Goal: Task Accomplishment & Management: Complete application form

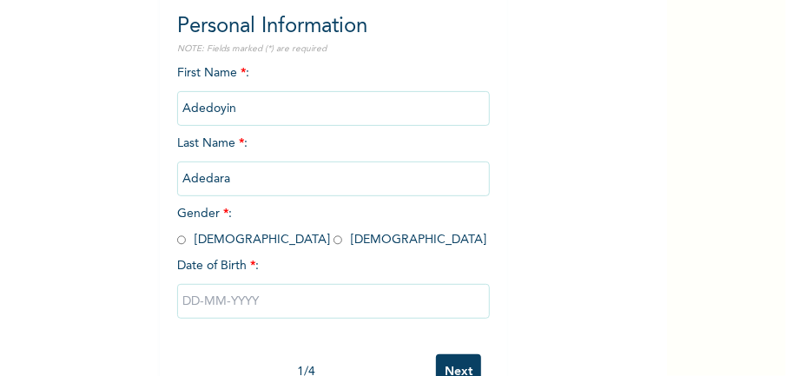
scroll to position [185, 0]
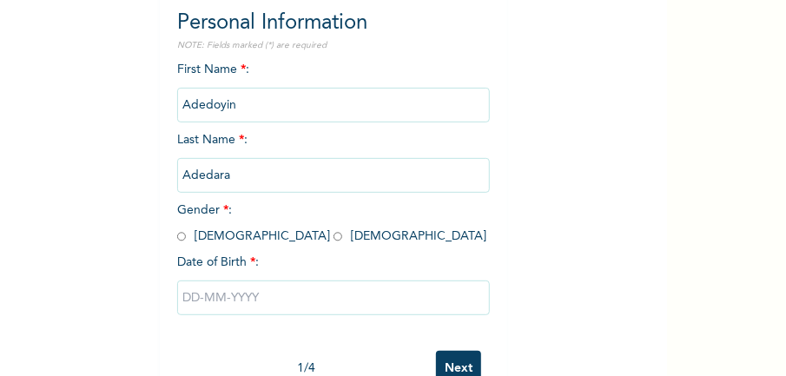
click at [334, 240] on input "radio" at bounding box center [338, 237] width 9 height 17
radio input "true"
click at [213, 306] on input "text" at bounding box center [333, 298] width 313 height 35
select select "9"
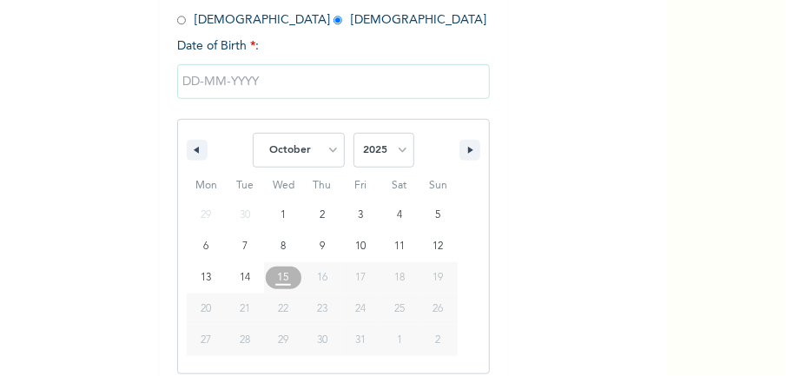
scroll to position [410, 0]
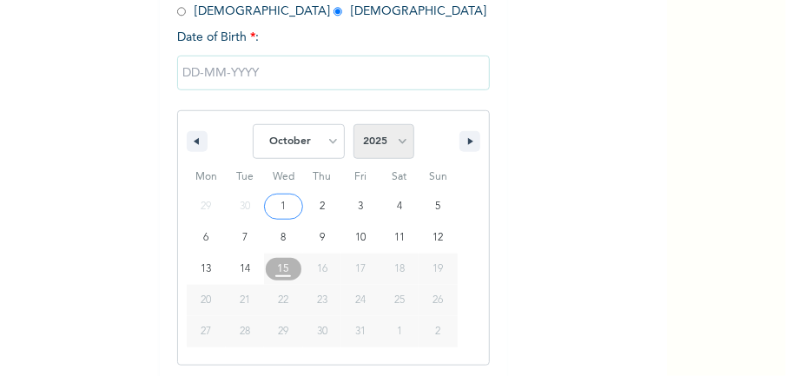
click at [368, 139] on select "2025 2024 2023 2022 2021 2020 2019 2018 2017 2016 2015 2014 2013 2012 2011 2010…" at bounding box center [384, 141] width 61 height 35
select select "2000"
click at [354, 127] on select "2025 2024 2023 2022 2021 2020 2019 2018 2017 2016 2015 2014 2013 2012 2011 2010…" at bounding box center [384, 141] width 61 height 35
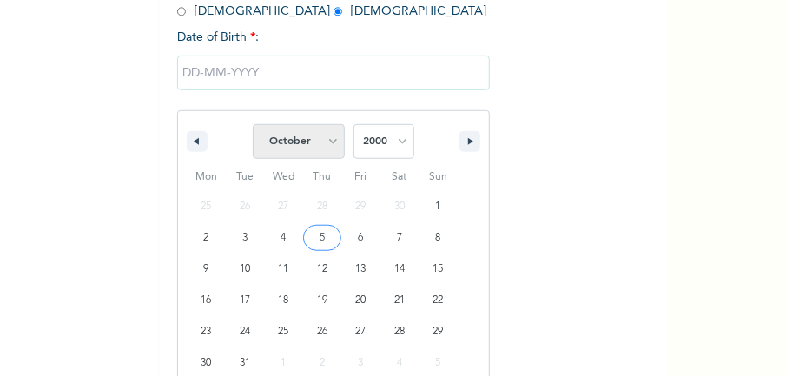
click at [324, 153] on select "January February March April May June July August September October November De…" at bounding box center [299, 141] width 92 height 35
select select "11"
click at [253, 127] on select "January February March April May June July August September October November De…" at bounding box center [299, 141] width 92 height 35
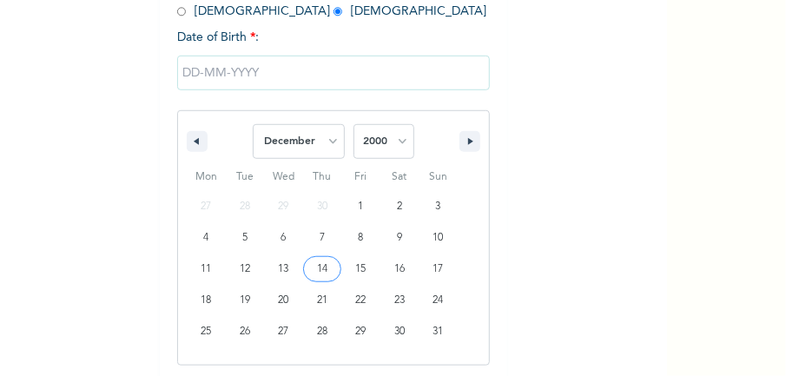
type input "[DATE]"
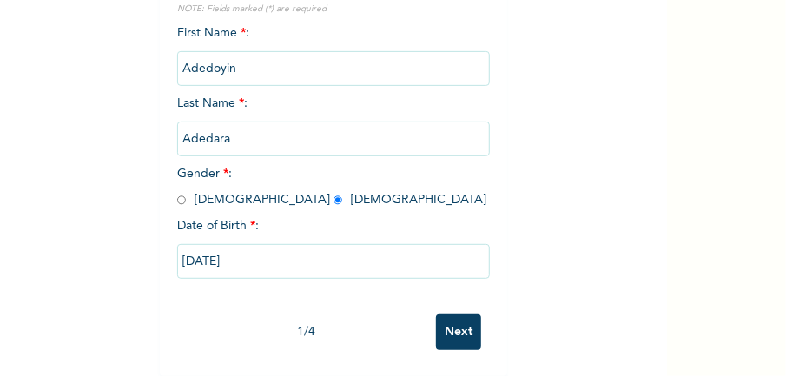
click at [461, 327] on input "Next" at bounding box center [458, 333] width 45 height 36
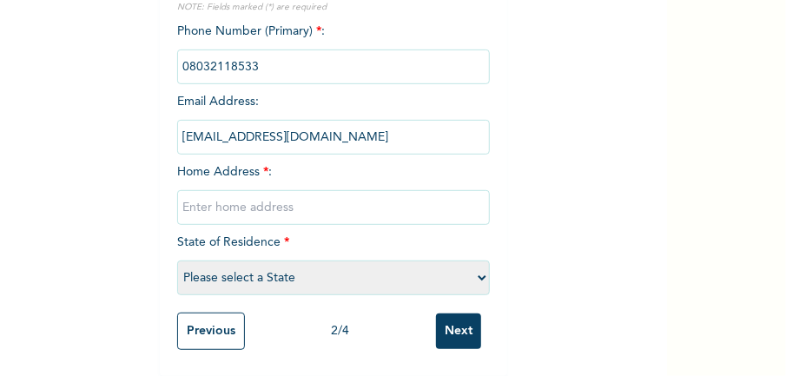
scroll to position [231, 0]
click at [351, 215] on input "text" at bounding box center [333, 207] width 313 height 35
type input "n"
type input "2"
click at [344, 204] on input "[STREET_ADDRESS][PERSON_NAME]." at bounding box center [333, 207] width 313 height 35
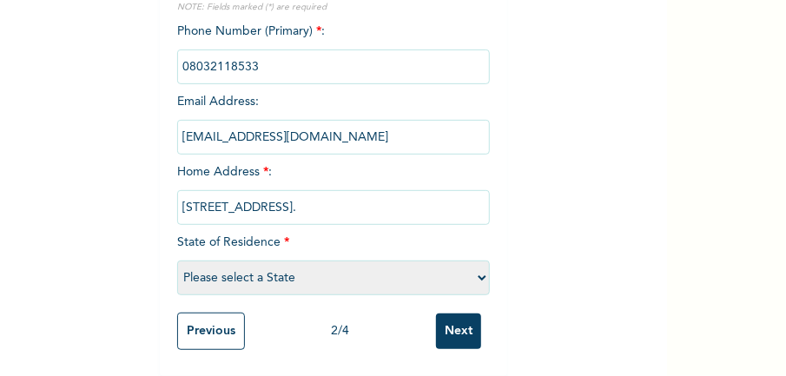
type input "[STREET_ADDRESS]."
click at [362, 262] on select "Please select a State [PERSON_NAME] (FCT) [PERSON_NAME] Ibom [GEOGRAPHIC_DATA] …" at bounding box center [333, 278] width 313 height 35
select select "25"
click at [177, 261] on select "Please select a State [PERSON_NAME] (FCT) [PERSON_NAME] Ibom [GEOGRAPHIC_DATA] …" at bounding box center [333, 278] width 313 height 35
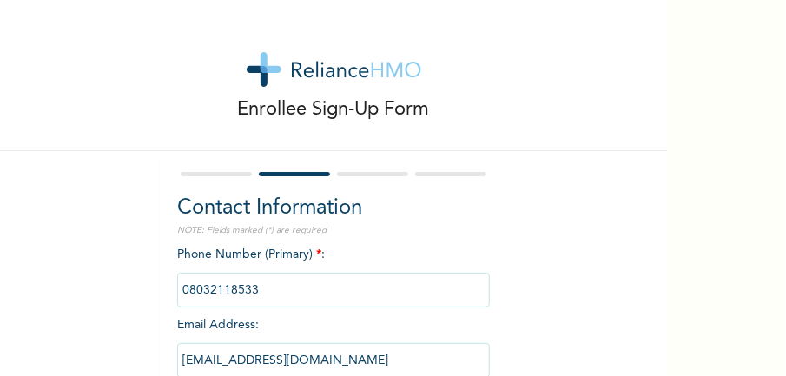
click at [667, 283] on div "Enrollee Sign-Up Form Contact Information NOTE: Fields marked (*) are required …" at bounding box center [393, 188] width 786 height 376
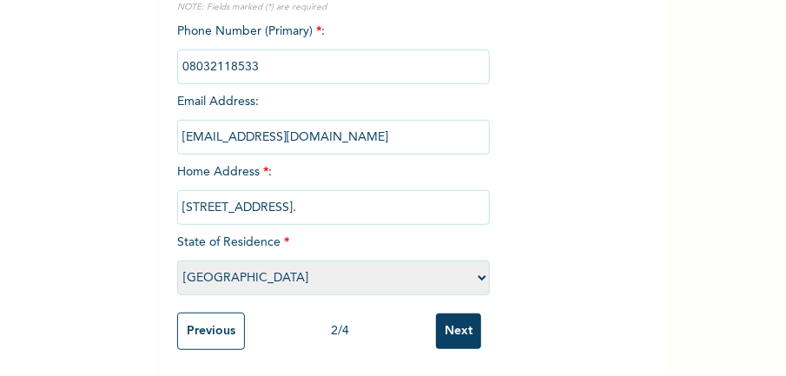
click at [449, 318] on input "Next" at bounding box center [458, 332] width 45 height 36
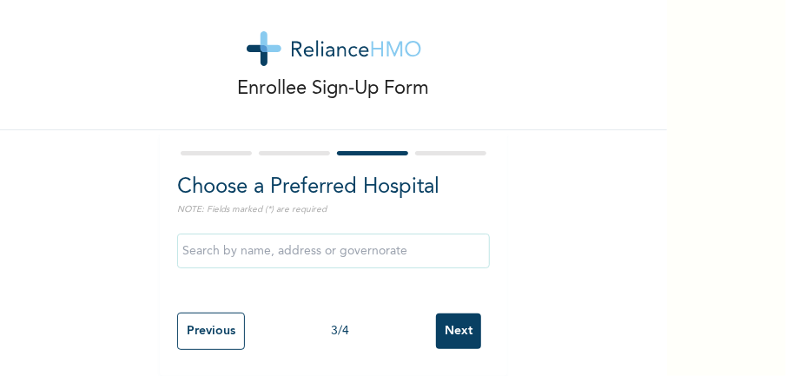
click at [374, 250] on input "text" at bounding box center [333, 251] width 313 height 35
click at [485, 203] on p "NOTE: Fields marked (*) are required" at bounding box center [333, 209] width 313 height 13
click at [345, 240] on div "iyana" at bounding box center [333, 251] width 313 height 52
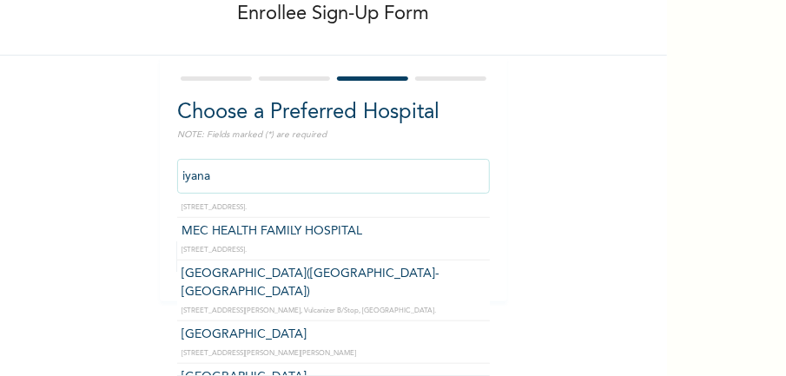
scroll to position [602, 0]
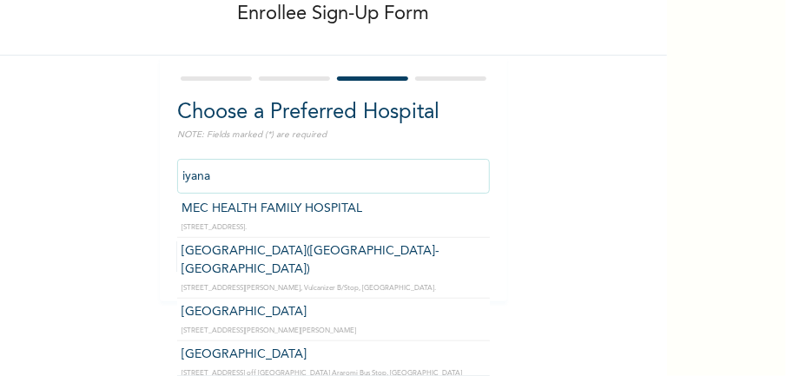
type input "[GEOGRAPHIC_DATA]"
